Goal: Task Accomplishment & Management: Manage account settings

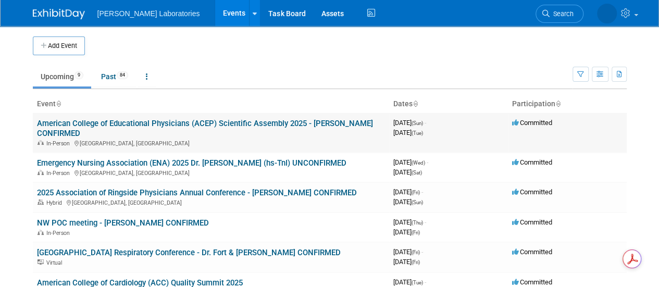
click at [106, 122] on link "American College of Educational Physicians (ACEP) Scientific Assembly 2025 - [P…" at bounding box center [205, 128] width 336 height 19
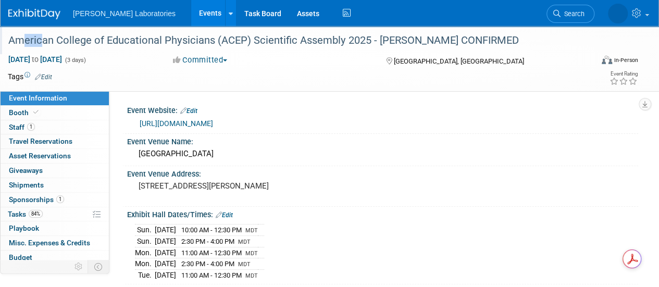
drag, startPoint x: 13, startPoint y: 36, endPoint x: 36, endPoint y: 41, distance: 24.5
click at [36, 41] on div "American College of Educational Physicians (ACEP) Scientific Assembly 2025 - [P…" at bounding box center [295, 40] width 580 height 19
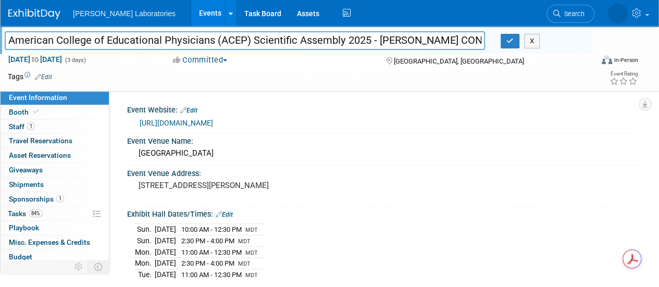
drag, startPoint x: 6, startPoint y: 38, endPoint x: 216, endPoint y: 47, distance: 209.7
click at [216, 47] on input "American College of Educational Physicians (ACEP) Scientific Assembly 2025 - [P…" at bounding box center [245, 40] width 480 height 18
click at [402, 195] on div "Event Venue Address: [STREET_ADDRESS][PERSON_NAME]" at bounding box center [380, 186] width 516 height 40
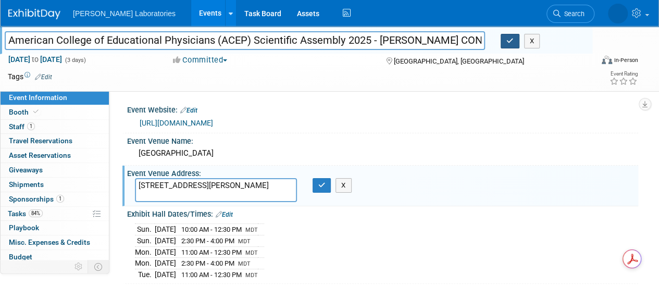
click at [509, 41] on icon "button" at bounding box center [509, 41] width 7 height 7
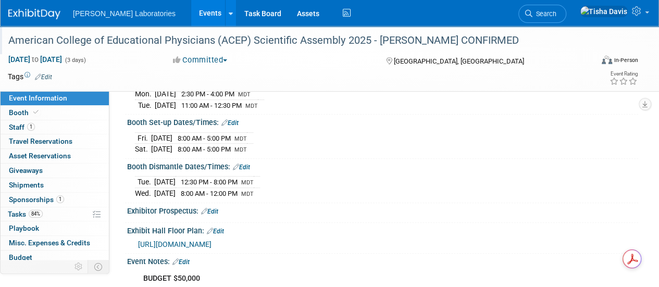
scroll to position [146, 0]
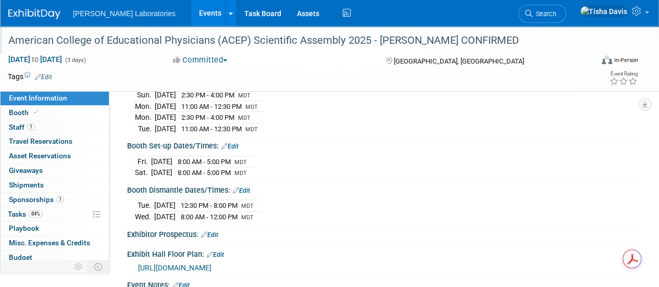
click at [159, 43] on div "American College of Educational Physicians (ACEP) Scientific Assembly 2025 - [P…" at bounding box center [295, 40] width 580 height 19
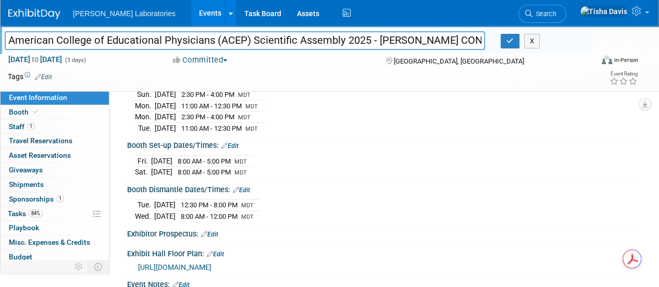
click at [159, 40] on input "American College of Educational Physicians (ACEP) Scientific Assembly 2025 - [P…" at bounding box center [245, 40] width 480 height 18
type input "American College of Emergency Physicians (ACEP) Scientific Assembly 2025 - [PER…"
click at [307, 78] on td at bounding box center [291, 76] width 478 height 10
click at [511, 44] on icon "button" at bounding box center [509, 41] width 7 height 7
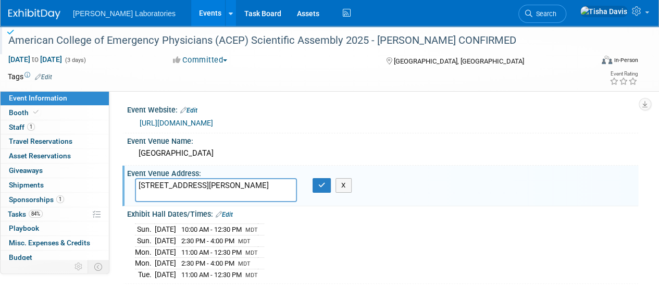
scroll to position [0, 0]
click at [175, 122] on link "[URL][DOMAIN_NAME]" at bounding box center [176, 123] width 73 height 8
